Goal: Task Accomplishment & Management: Complete application form

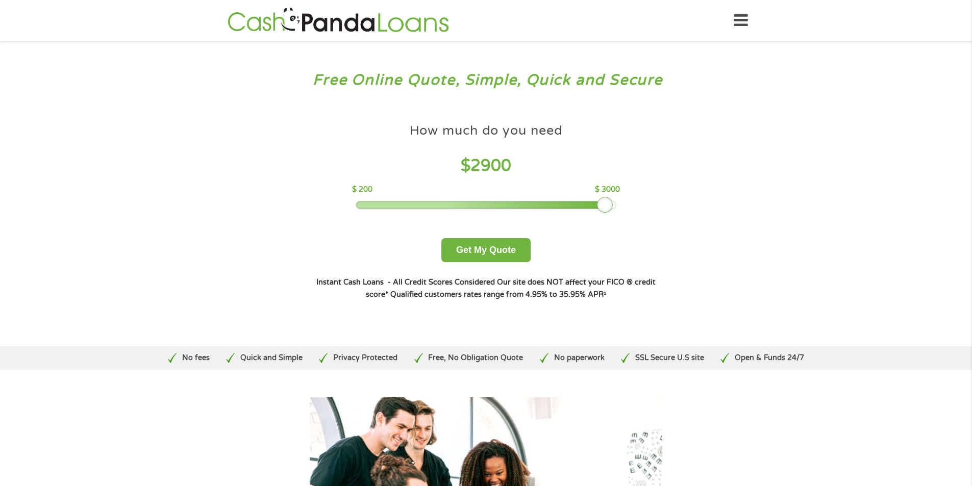
drag, startPoint x: 430, startPoint y: 203, endPoint x: 610, endPoint y: 200, distance: 180.6
click at [610, 200] on div at bounding box center [605, 205] width 16 height 16
click at [612, 203] on div at bounding box center [605, 205] width 16 height 16
click at [615, 203] on div at bounding box center [486, 205] width 260 height 7
click at [496, 253] on button "Get My Quote" at bounding box center [485, 250] width 89 height 24
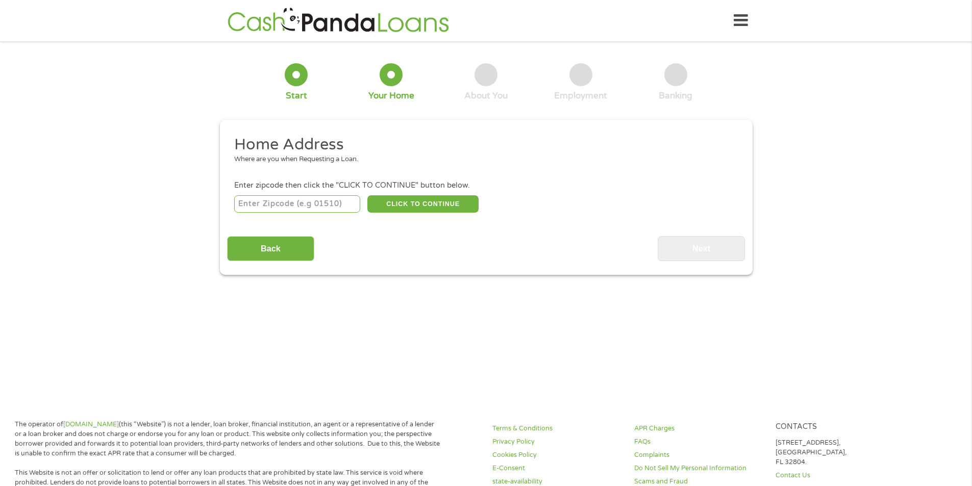
click at [317, 204] on input "number" at bounding box center [297, 203] width 126 height 17
type input "42038"
click at [435, 205] on button "CLICK TO CONTINUE" at bounding box center [422, 203] width 111 height 17
type input "42038"
type input "Eddyville"
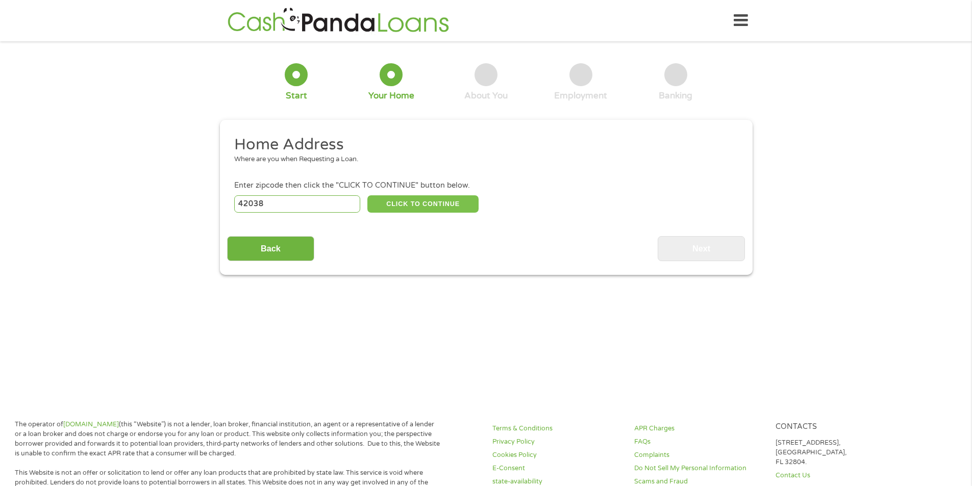
select select "[US_STATE]"
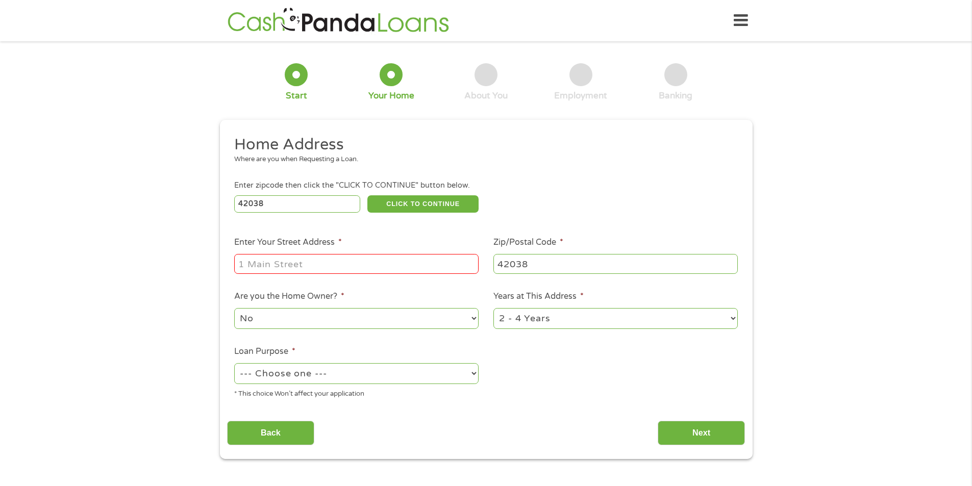
click at [294, 262] on input "Enter Your Street Address *" at bounding box center [356, 263] width 244 height 19
type input "[STREET_ADDRESS]"
click at [354, 317] on select "No Yes" at bounding box center [356, 318] width 244 height 21
select select "yes"
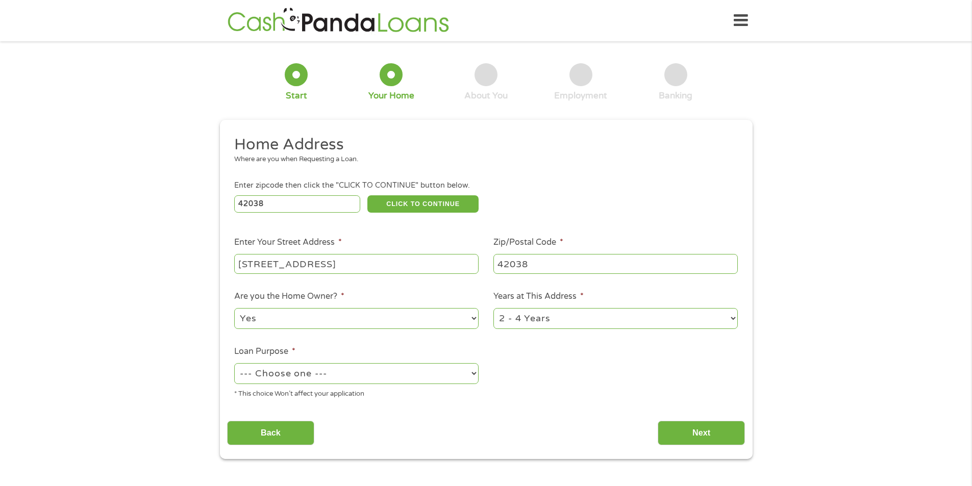
click at [234, 308] on select "No Yes" at bounding box center [356, 318] width 244 height 21
click at [567, 317] on select "1 Year or less 1 - 2 Years 2 - 4 Years Over 4 Years" at bounding box center [615, 318] width 244 height 21
select select "60months"
click at [493, 308] on select "1 Year or less 1 - 2 Years 2 - 4 Years Over 4 Years" at bounding box center [615, 318] width 244 height 21
click at [445, 377] on select "--- Choose one --- Pay Bills Debt Consolidation Home Improvement Major Purchase…" at bounding box center [356, 373] width 244 height 21
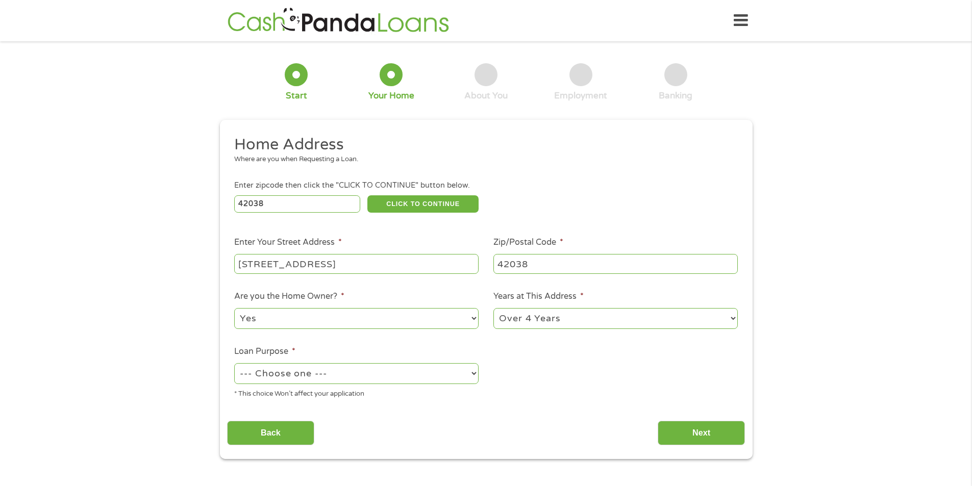
select select "other"
click at [234, 363] on select "--- Choose one --- Pay Bills Debt Consolidation Home Improvement Major Purchase…" at bounding box center [356, 373] width 244 height 21
click at [696, 432] on input "Next" at bounding box center [701, 433] width 87 height 25
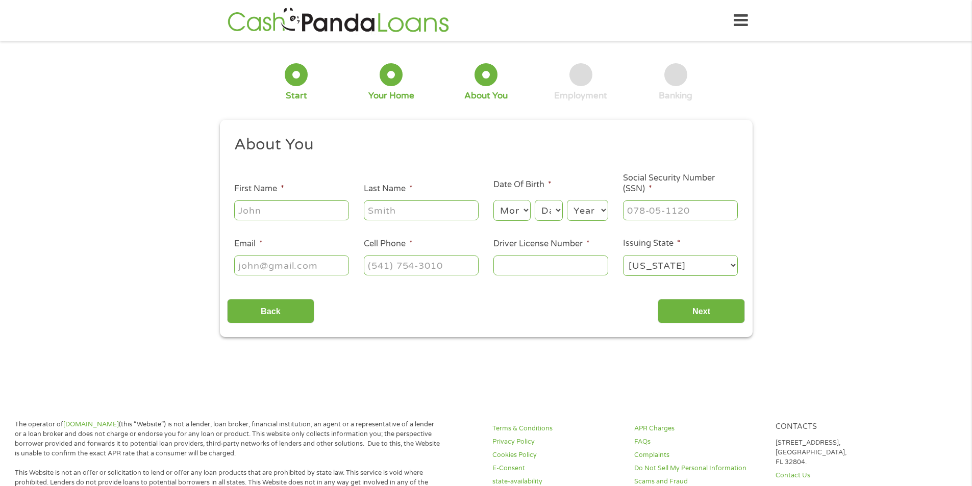
scroll to position [4, 4]
click at [305, 209] on input "First Name *" at bounding box center [291, 209] width 115 height 19
type input "[PERSON_NAME]"
click at [386, 211] on input "Last Name *" at bounding box center [421, 209] width 115 height 19
type input "long"
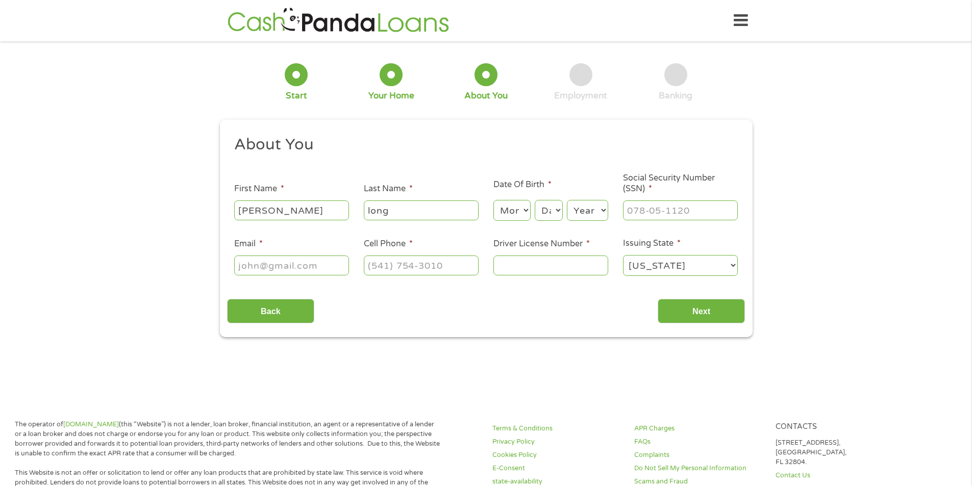
click at [516, 214] on select "Month 1 2 3 4 5 6 7 8 9 10 11 12" at bounding box center [511, 210] width 37 height 21
select select "7"
click at [493, 200] on select "Month 1 2 3 4 5 6 7 8 9 10 11 12" at bounding box center [511, 210] width 37 height 21
click at [551, 213] on select "Day 1 2 3 4 5 6 7 8 9 10 11 12 13 14 15 16 17 18 19 20 21 22 23 24 25 26 27 28 …" at bounding box center [549, 210] width 28 height 21
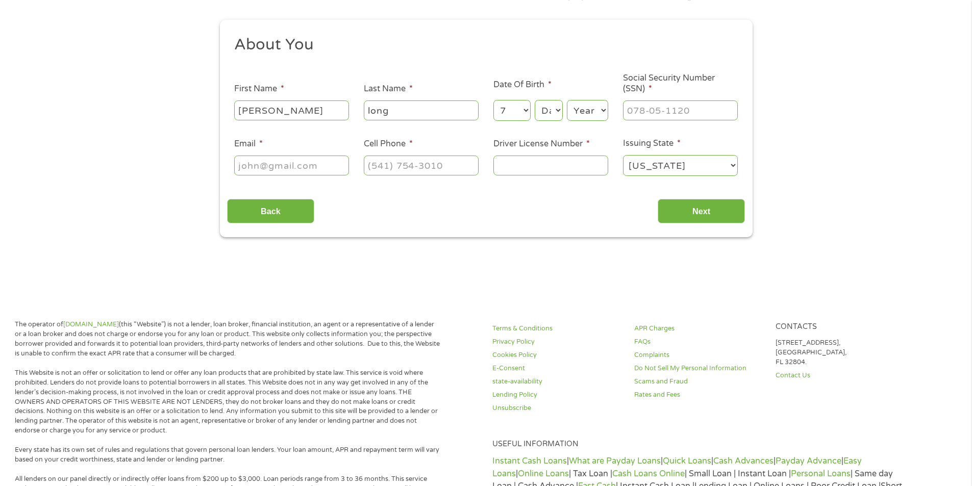
scroll to position [102, 0]
click at [546, 109] on select "Day 1 2 3 4 5 6 7 8 9 10 11 12 13 14 15 16 17 18 19 20 21 22 23 24 25 26 27 28 …" at bounding box center [549, 108] width 28 height 21
select select "19"
click at [535, 98] on select "Day 1 2 3 4 5 6 7 8 9 10 11 12 13 14 15 16 17 18 19 20 21 22 23 24 25 26 27 28 …" at bounding box center [549, 108] width 28 height 21
click at [595, 113] on select "Year [DATE] 2006 2005 2004 2003 2002 2001 2000 1999 1998 1997 1996 1995 1994 19…" at bounding box center [587, 108] width 41 height 21
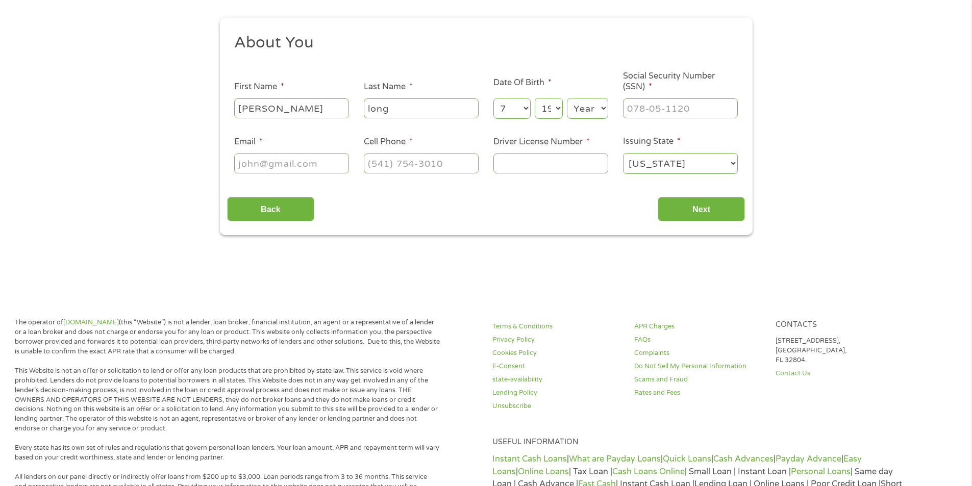
select select "1974"
click at [567, 98] on select "Year [DATE] 2006 2005 2004 2003 2002 2001 2000 1999 1998 1997 1996 1995 1994 19…" at bounding box center [587, 108] width 41 height 21
click at [638, 112] on input "___-__-____" at bounding box center [680, 107] width 115 height 19
type input "334-72-5442"
click at [531, 164] on input "Driver License Number *" at bounding box center [550, 163] width 115 height 19
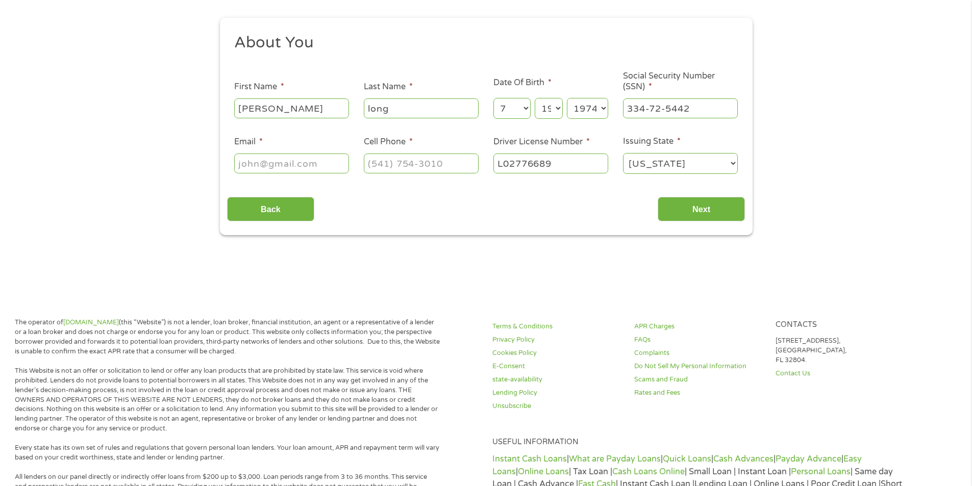
type input "L02776689"
click at [388, 168] on input "(___) ___-____" at bounding box center [421, 163] width 115 height 19
type input "[PHONE_NUMBER]"
click at [257, 163] on input "Email *" at bounding box center [291, 163] width 115 height 19
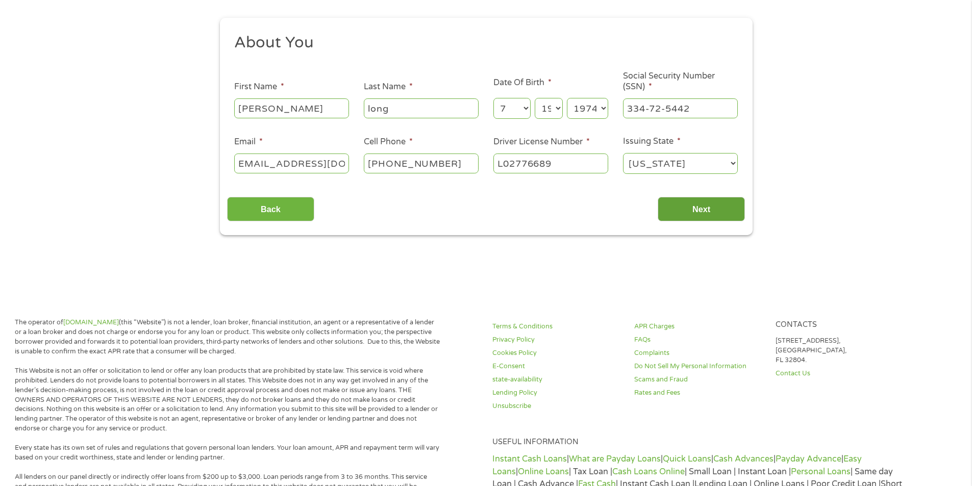
type input "[EMAIL_ADDRESS][DOMAIN_NAME]"
click at [678, 203] on input "Next" at bounding box center [701, 209] width 87 height 25
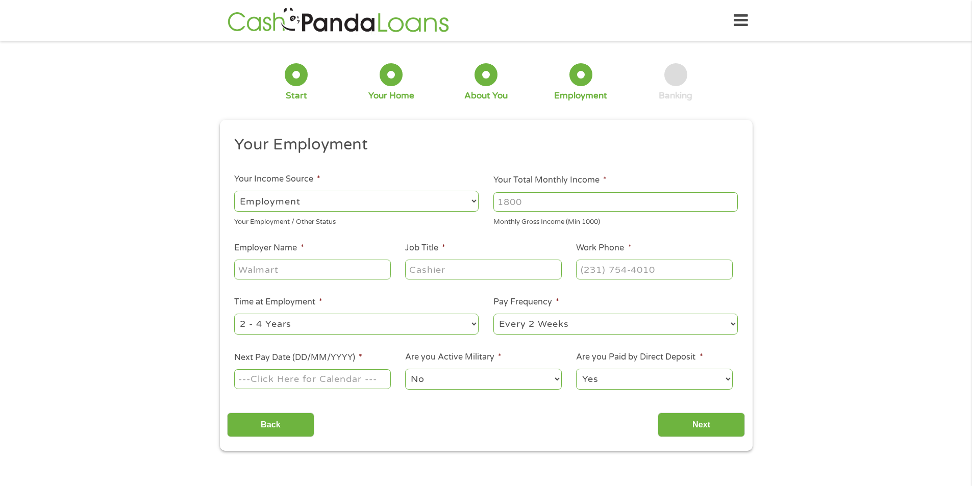
click at [415, 202] on select "--- Choose one --- Employment [DEMOGRAPHIC_DATA] Benefits" at bounding box center [356, 201] width 244 height 21
select select "selfEmployed"
click at [234, 191] on select "--- Choose one --- Employment [DEMOGRAPHIC_DATA] Benefits" at bounding box center [356, 201] width 244 height 21
click at [536, 202] on input "Your Total Monthly Income *" at bounding box center [615, 201] width 244 height 19
type input "1700"
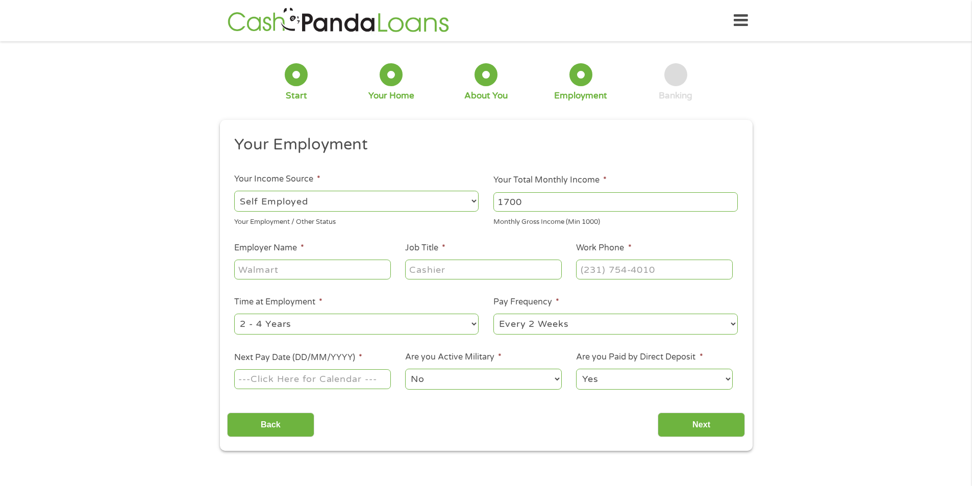
click at [356, 272] on input "Employer Name *" at bounding box center [312, 269] width 156 height 19
type input "avenue 550"
click at [434, 266] on input "Job Title *" at bounding box center [483, 269] width 156 height 19
type input "owner"
click at [588, 269] on input "(___) ___-____" at bounding box center [654, 269] width 156 height 19
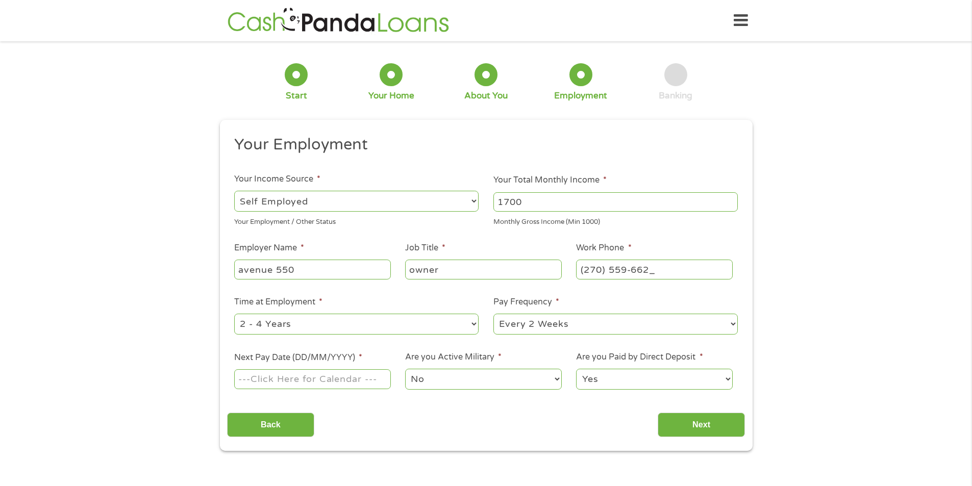
type input "[PHONE_NUMBER]"
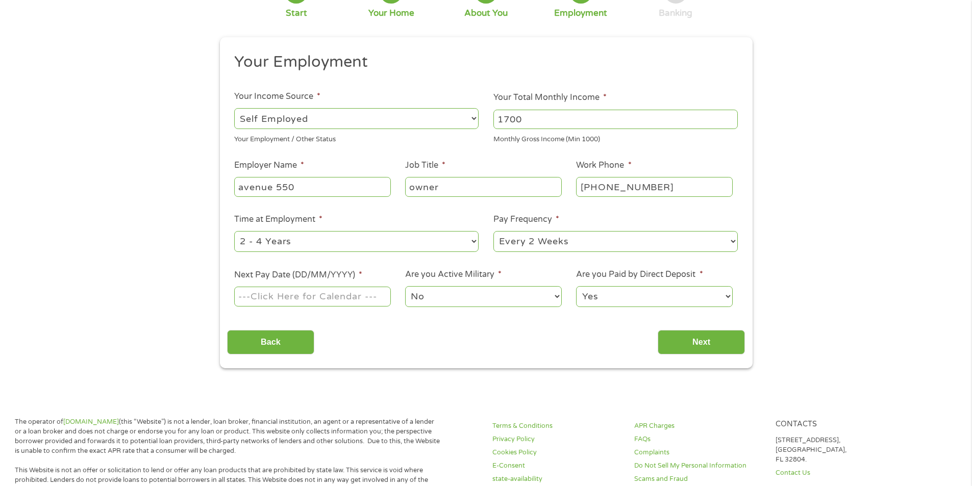
scroll to position [102, 0]
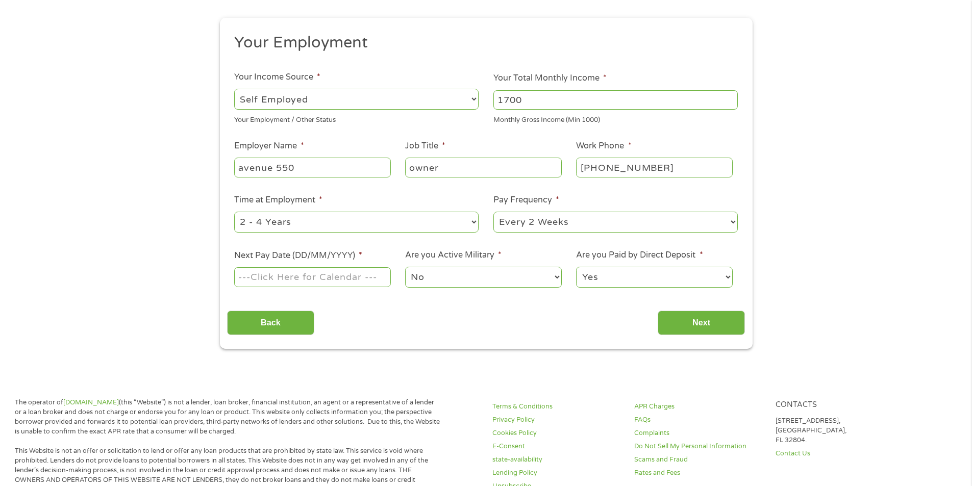
click at [459, 220] on select "--- Choose one --- 1 Year or less 1 - 2 Years 2 - 4 Years Over 4 Years" at bounding box center [356, 222] width 244 height 21
select select "24months"
click at [234, 212] on select "--- Choose one --- 1 Year or less 1 - 2 Years 2 - 4 Years Over 4 Years" at bounding box center [356, 222] width 244 height 21
click at [351, 279] on input "Next Pay Date (DD/MM/YYYY) *" at bounding box center [312, 276] width 156 height 19
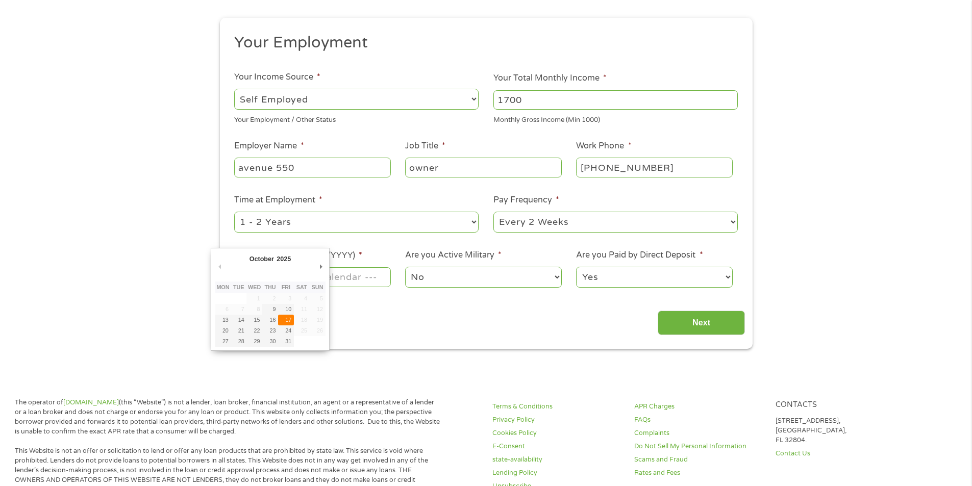
type input "[DATE]"
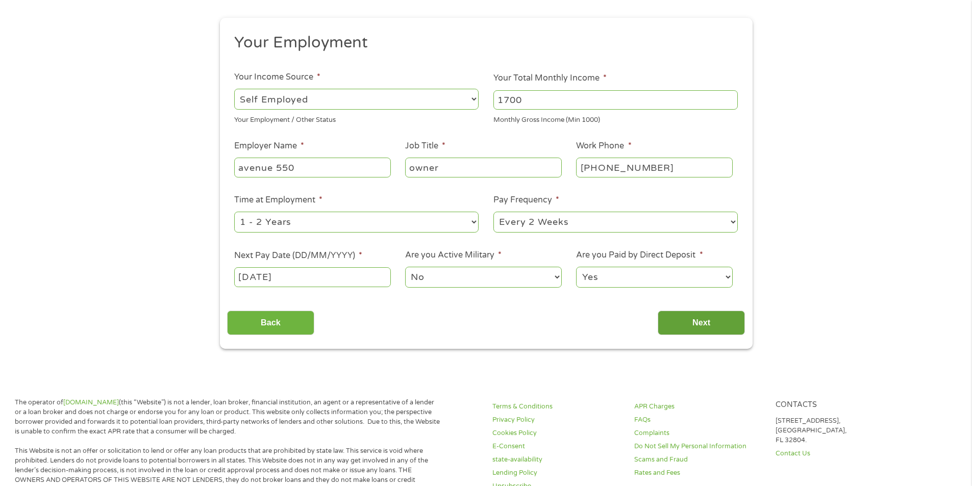
click at [700, 319] on input "Next" at bounding box center [701, 323] width 87 height 25
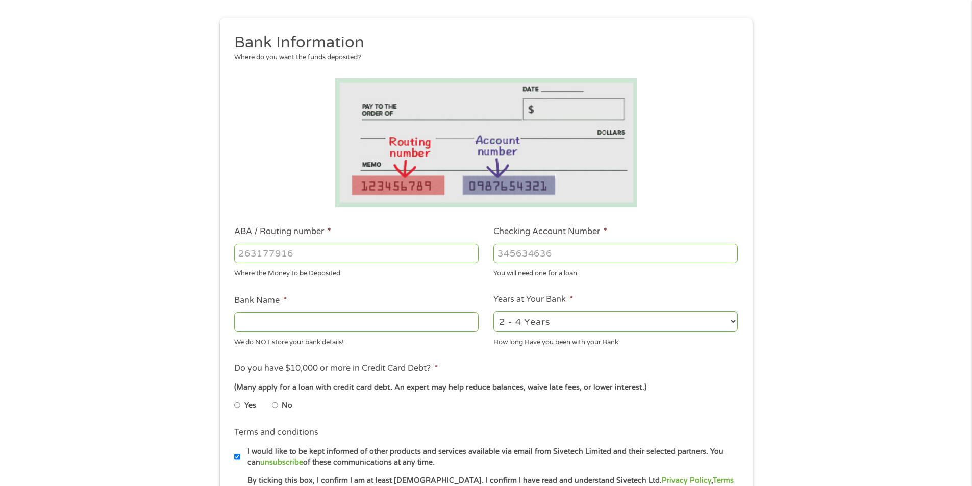
click at [312, 252] on input "ABA / Routing number *" at bounding box center [356, 253] width 244 height 19
type input "083901773"
type input "FARMERS BANK AND TRUST COM"
type input "083901773"
click at [516, 256] on input "Checking Account Number *" at bounding box center [615, 253] width 244 height 19
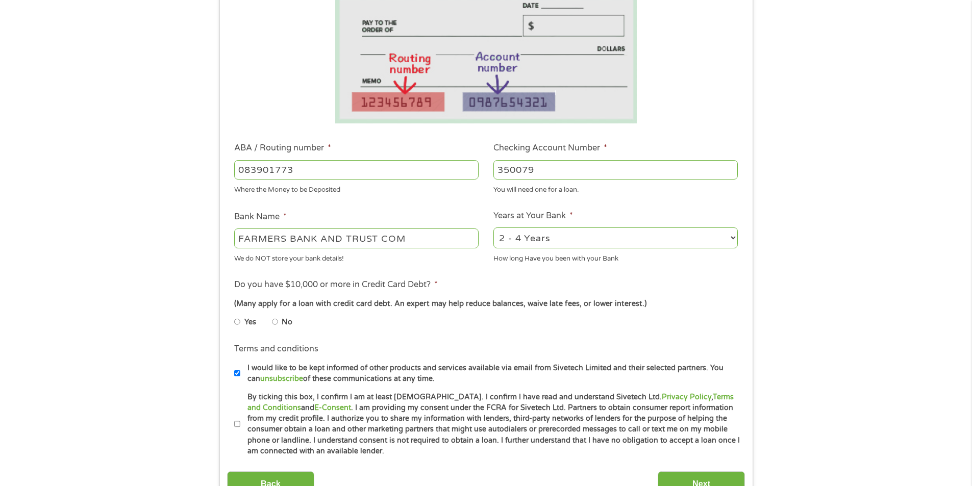
scroll to position [204, 0]
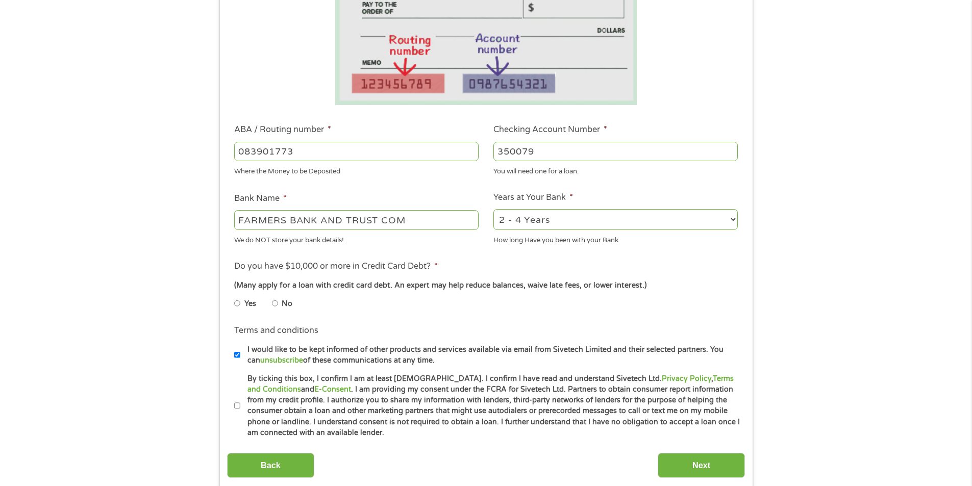
type input "350079"
click at [275, 303] on input "No" at bounding box center [275, 303] width 6 height 16
radio input "true"
click at [240, 355] on label "I would like to be kept informed of other products and services available via e…" at bounding box center [490, 355] width 500 height 22
click at [240, 355] on input "I would like to be kept informed of other products and services available via e…" at bounding box center [237, 355] width 6 height 16
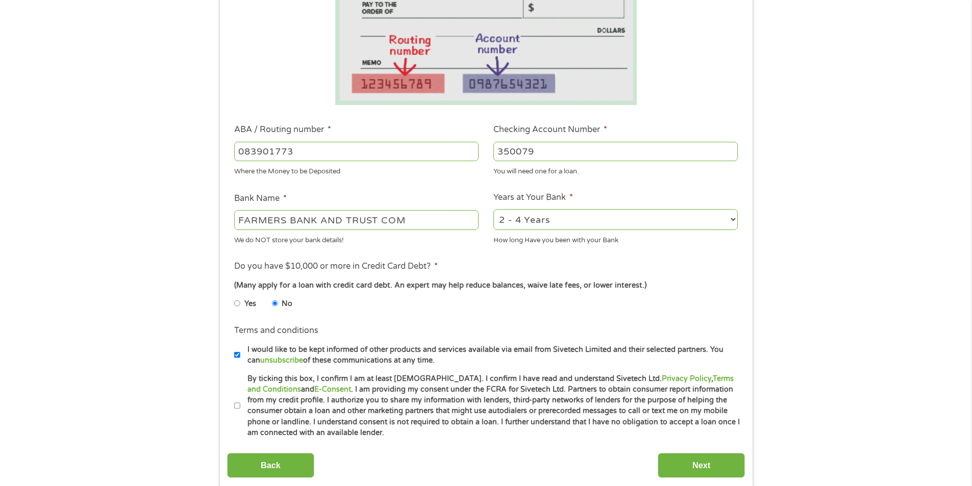
checkbox input "false"
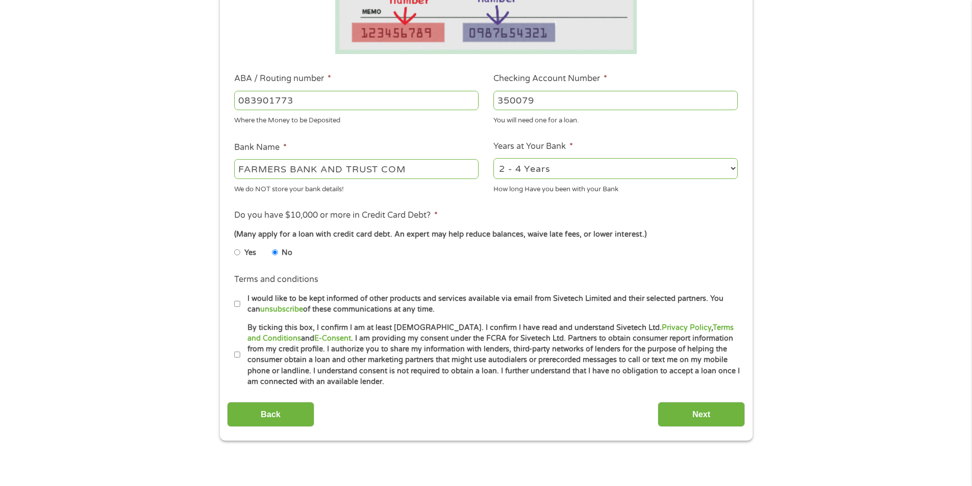
scroll to position [306, 0]
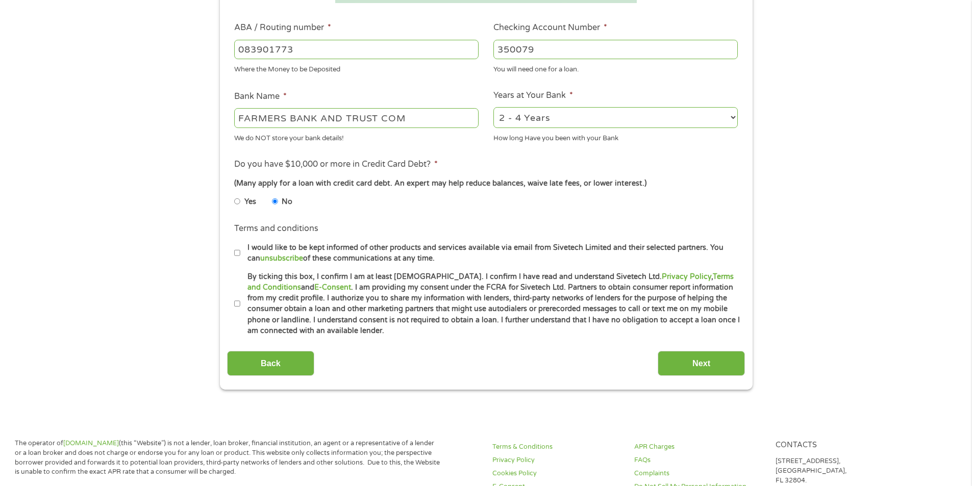
click at [235, 300] on input "By ticking this box, I confirm I am at least [DEMOGRAPHIC_DATA]. I confirm I ha…" at bounding box center [237, 304] width 6 height 16
checkbox input "true"
click at [697, 362] on input "Next" at bounding box center [701, 363] width 87 height 25
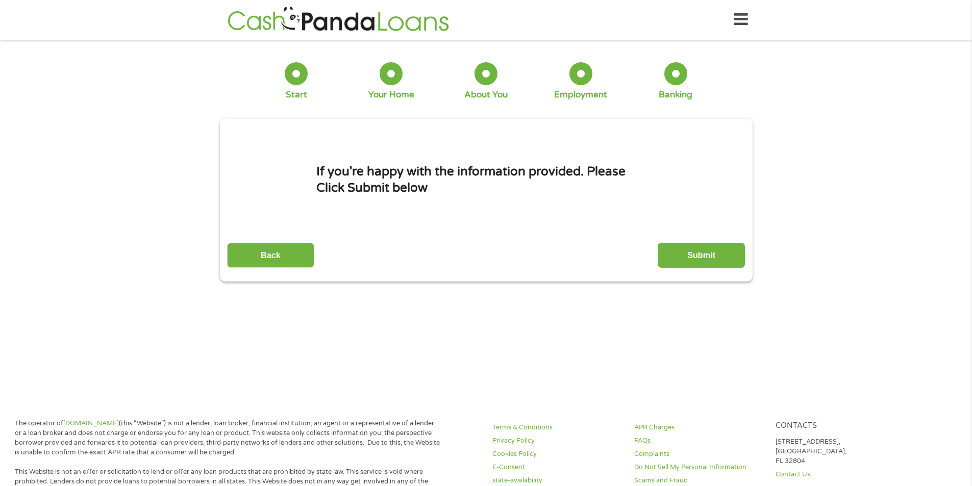
scroll to position [0, 0]
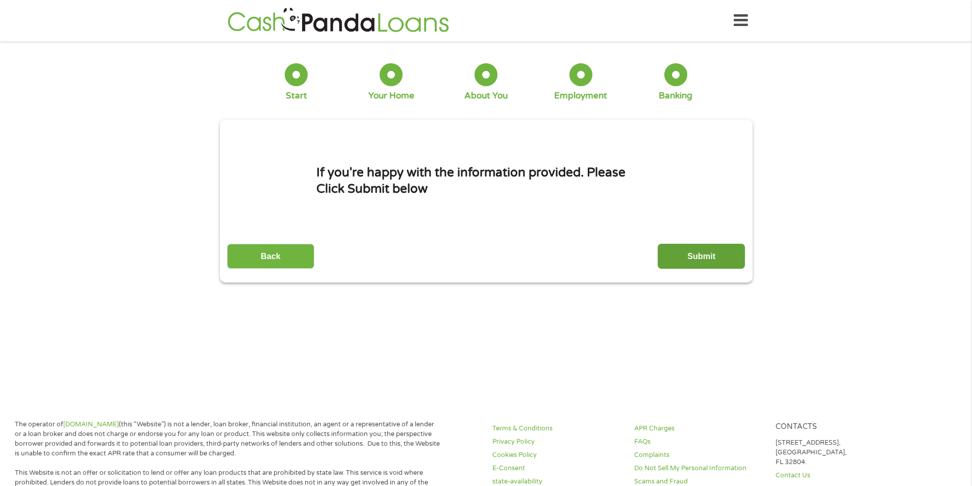
click at [683, 260] on input "Submit" at bounding box center [701, 256] width 87 height 25
